Goal: Task Accomplishment & Management: Manage account settings

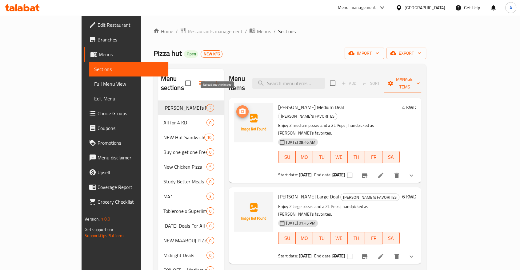
click at [241, 111] on circle "upload picture" at bounding box center [242, 112] width 2 height 2
click at [239, 108] on icon "upload picture" at bounding box center [242, 111] width 7 height 7
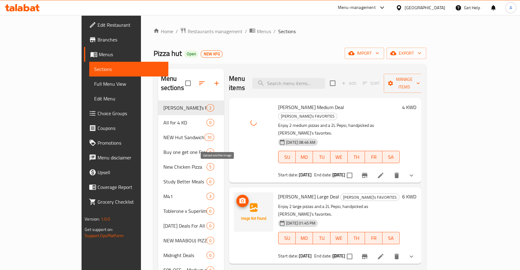
click at [239, 198] on icon "upload picture" at bounding box center [242, 201] width 6 height 6
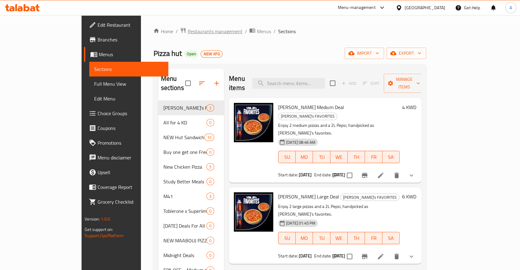
click at [187, 31] on span "Restaurants management" at bounding box center [214, 31] width 55 height 7
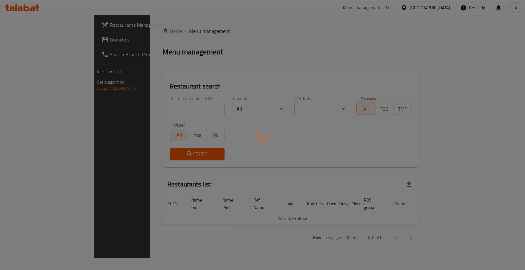
click at [143, 101] on div at bounding box center [262, 135] width 525 height 270
click at [149, 101] on div at bounding box center [262, 135] width 525 height 270
click at [189, 102] on div at bounding box center [262, 135] width 525 height 270
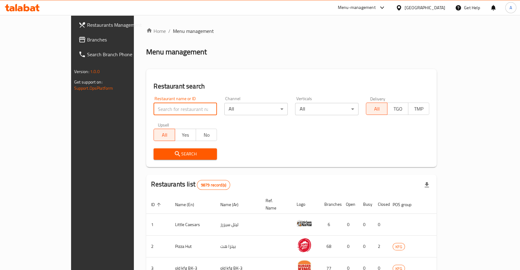
click at [169, 103] on input "search" at bounding box center [184, 109] width 63 height 12
type input "substop"
click button "Search" at bounding box center [184, 154] width 63 height 11
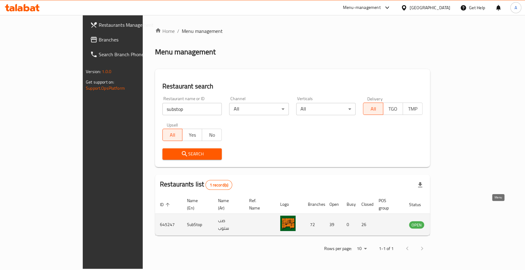
click at [449, 221] on icon "enhanced table" at bounding box center [444, 224] width 7 height 7
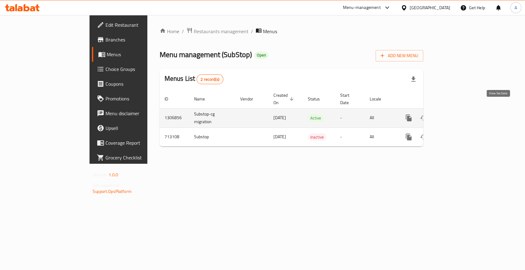
click at [457, 114] on icon "enhanced table" at bounding box center [452, 117] width 7 height 7
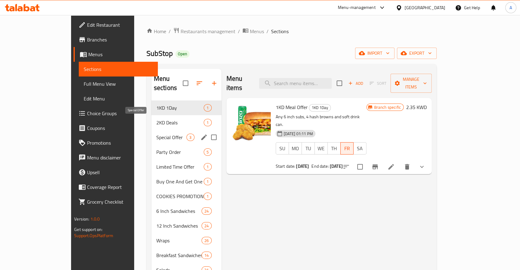
click at [156, 134] on span "Special Offer" at bounding box center [171, 137] width 30 height 7
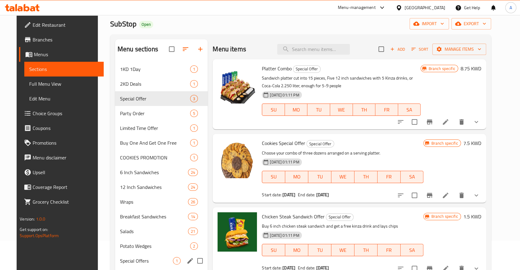
scroll to position [14, 0]
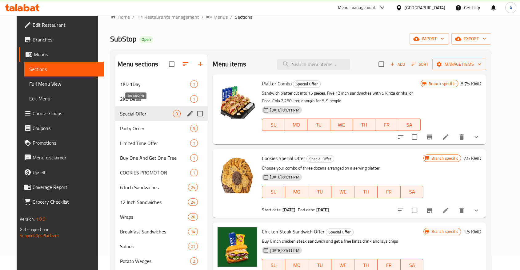
click at [124, 110] on span "Special Offer" at bounding box center [146, 113] width 53 height 7
